Goal: Task Accomplishment & Management: Manage account settings

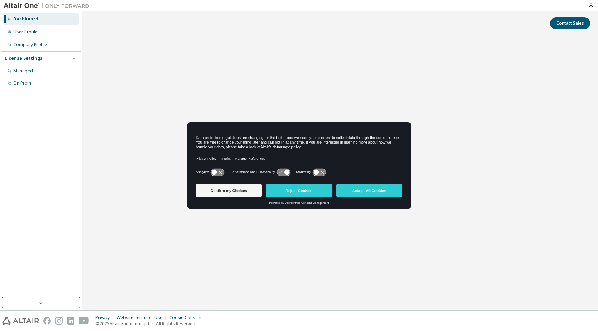
click at [404, 189] on div "Confirm my Choices Reject Cookies Accept All Cookies Powered by Usercentrics Co…" at bounding box center [300, 195] width 224 height 28
click at [390, 191] on button "Accept All Cookies" at bounding box center [369, 190] width 66 height 13
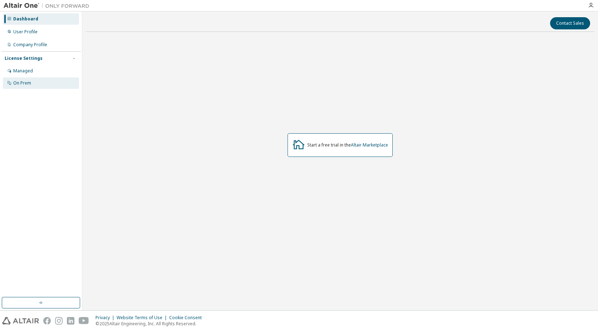
click at [30, 81] on div "On Prem" at bounding box center [22, 83] width 18 height 6
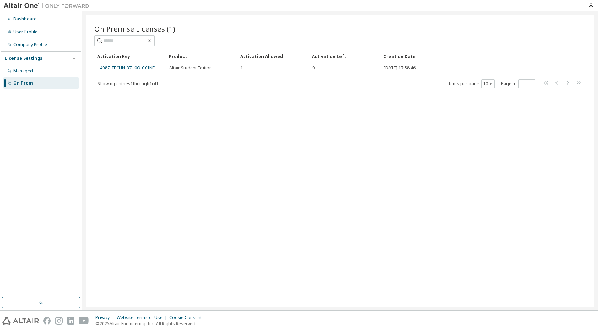
click at [147, 71] on link "L4087-TFCHN-3Z10O-CCINF" at bounding box center [126, 68] width 57 height 6
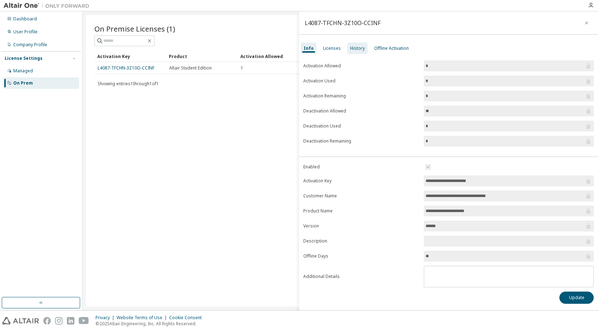
click at [361, 50] on div "History" at bounding box center [357, 48] width 15 height 6
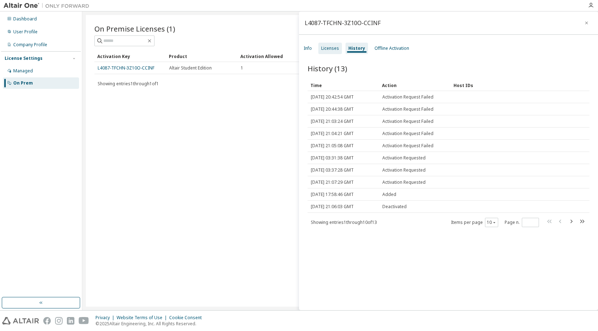
click at [332, 49] on div "Licenses" at bounding box center [330, 48] width 18 height 6
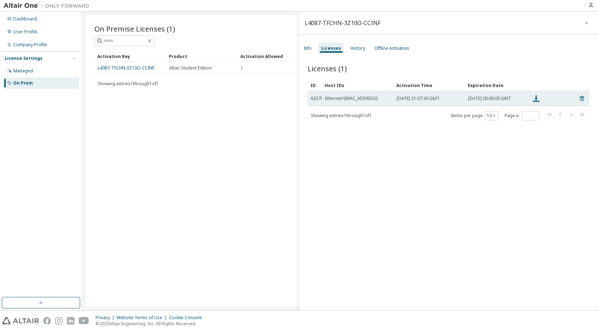
click at [582, 98] on tr "62570 Ethernet=2CF05D4BA60A Fri, 10 Oct 2025 21:07:30 GMT Sat, 26 Sep 2026 00:0…" at bounding box center [449, 98] width 282 height 15
click at [580, 98] on icon at bounding box center [582, 98] width 4 height 5
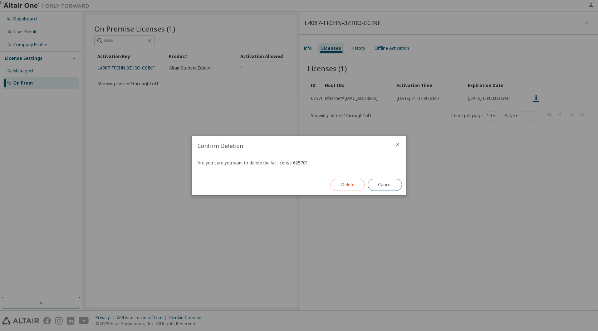
click at [353, 182] on button "Delete" at bounding box center [348, 185] width 34 height 12
click at [394, 186] on button "Close" at bounding box center [385, 185] width 34 height 12
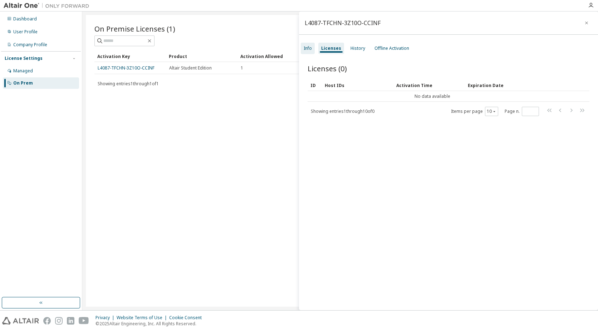
click at [306, 47] on div "Info" at bounding box center [308, 48] width 8 height 6
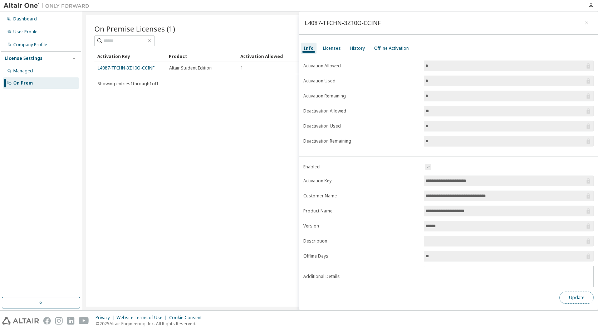
click at [583, 300] on button "Update" at bounding box center [577, 297] width 34 height 12
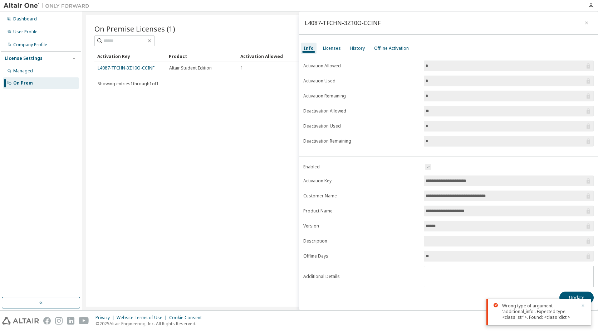
click at [212, 84] on div "Showing entries 1 through 1 of 1 Items per page 10 Page n. *" at bounding box center [340, 83] width 492 height 10
click at [146, 67] on link "L4087-TFCHN-3Z10O-CCINF" at bounding box center [126, 68] width 57 height 6
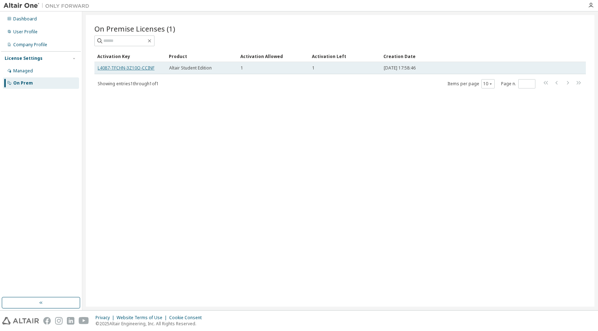
click at [146, 68] on link "L4087-TFCHN-3Z10O-CCINF" at bounding box center [126, 68] width 57 height 6
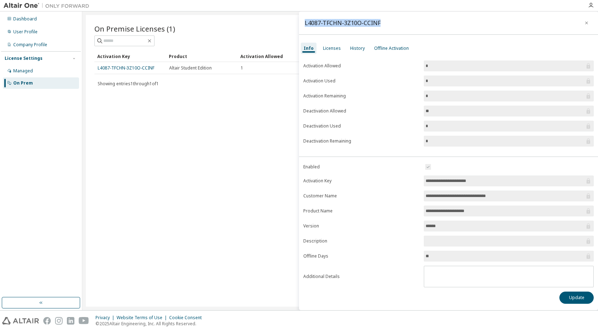
drag, startPoint x: 306, startPoint y: 21, endPoint x: 444, endPoint y: 30, distance: 138.4
click at [444, 30] on div "L4087-TFCHN-3Z10O-CCINF" at bounding box center [448, 22] width 299 height 23
copy div "L4087-TFCHN-3Z10O-CCINF"
